Goal: Check status: Check status

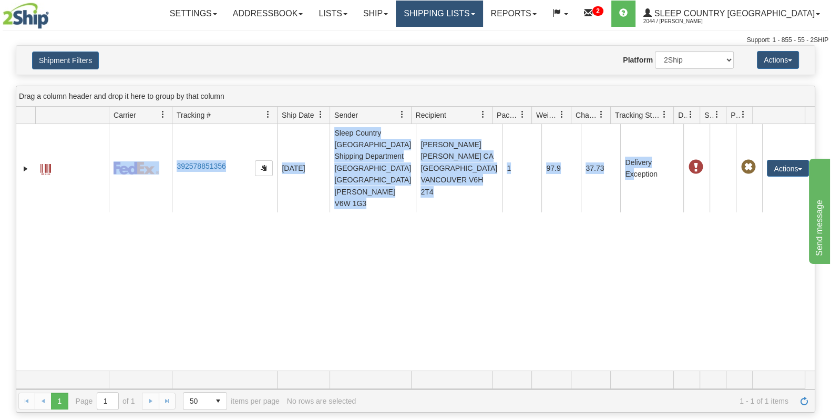
click at [482, 11] on link "Shipping lists" at bounding box center [439, 14] width 87 height 26
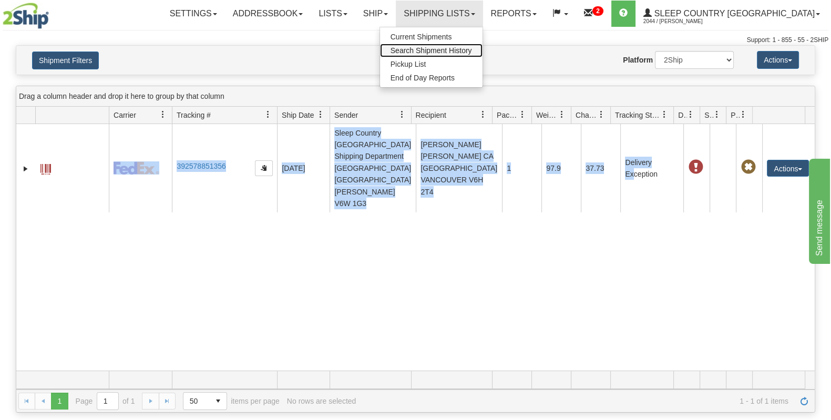
click at [472, 51] on span "Search Shipment History" at bounding box center [430, 50] width 81 height 8
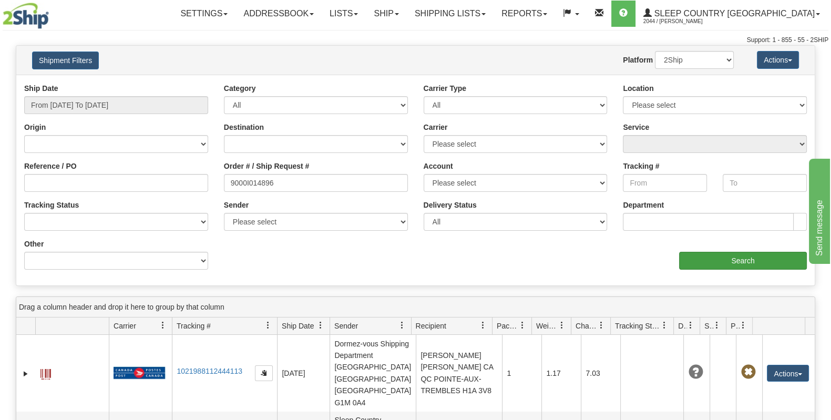
type input "9000I014896"
click at [720, 268] on input "Search" at bounding box center [743, 261] width 128 height 18
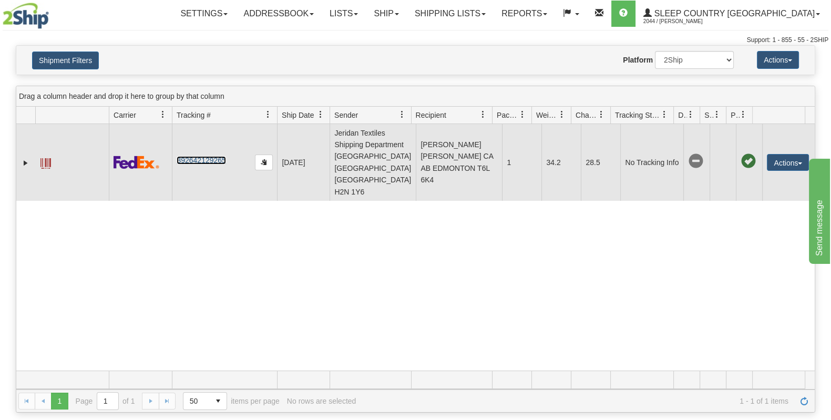
click at [207, 156] on link "392642129265" at bounding box center [201, 160] width 49 height 8
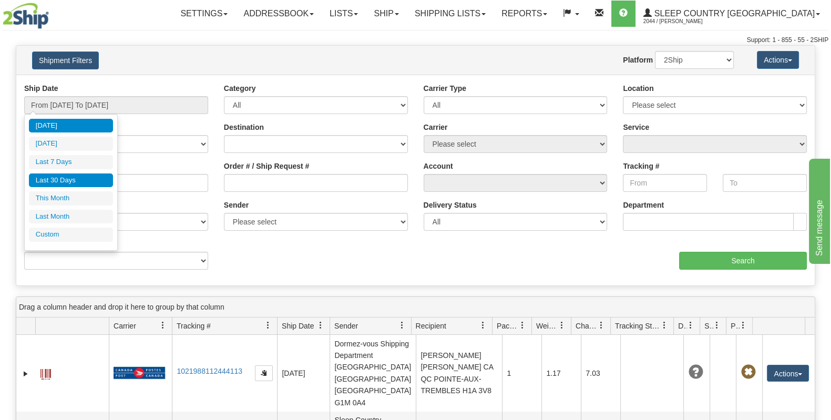
click at [74, 175] on li "Last 30 Days" at bounding box center [71, 180] width 84 height 14
type input "From [DATE] To [DATE]"
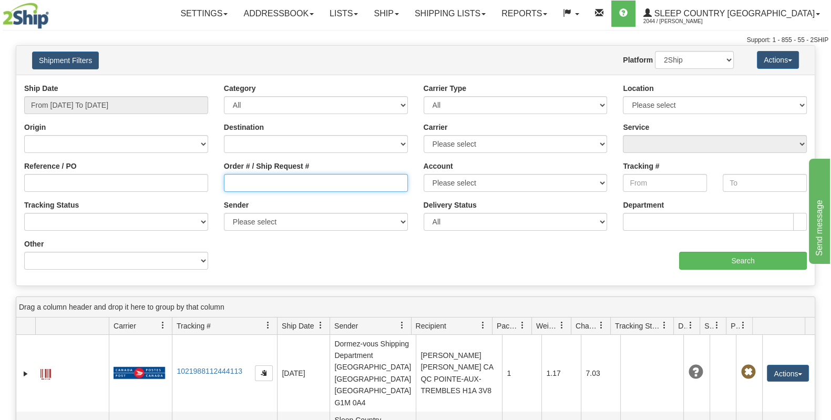
click at [271, 183] on input "Order # / Ship Request #" at bounding box center [316, 183] width 184 height 18
paste input "9000I032510"
type input "9000I032510"
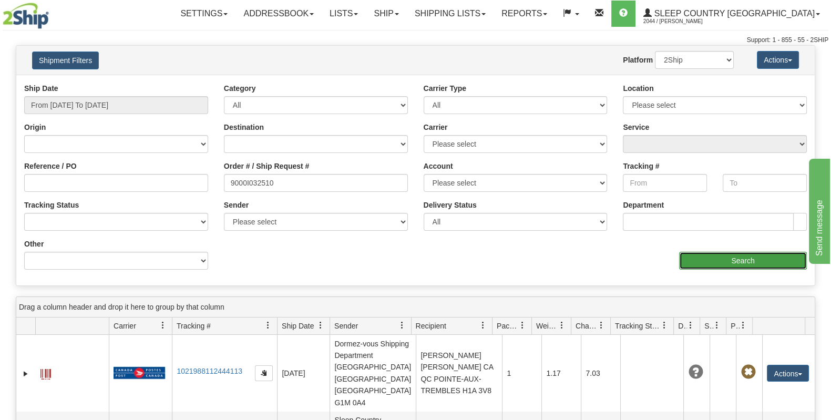
click at [722, 259] on input "Search" at bounding box center [743, 261] width 128 height 18
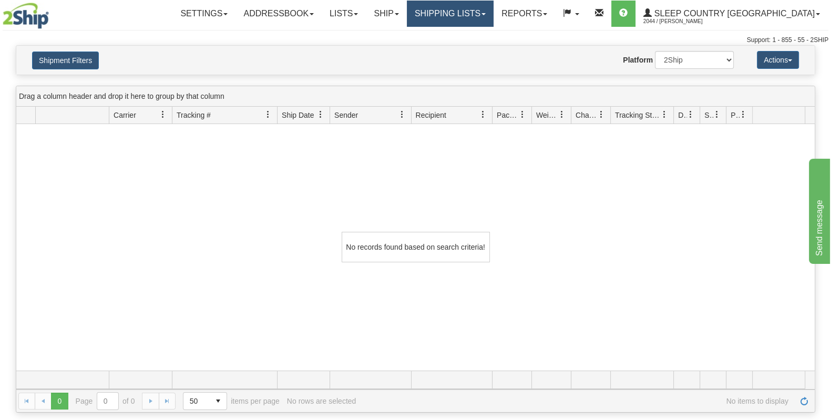
click at [486, 11] on link "Shipping lists" at bounding box center [450, 14] width 87 height 26
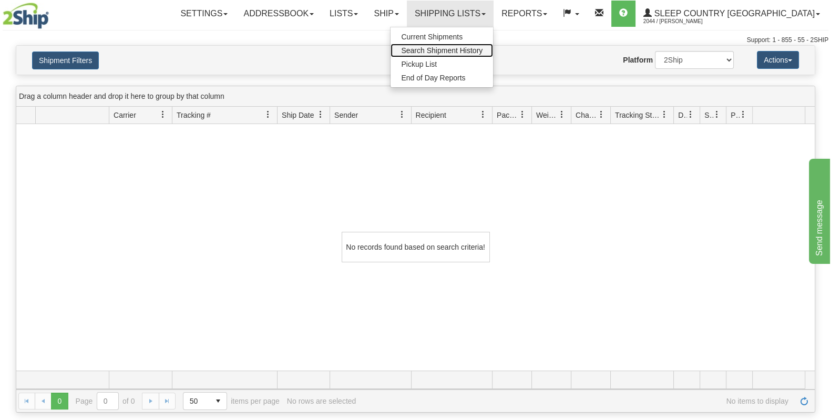
click at [482, 51] on span "Search Shipment History" at bounding box center [441, 50] width 81 height 8
